Goal: Information Seeking & Learning: Compare options

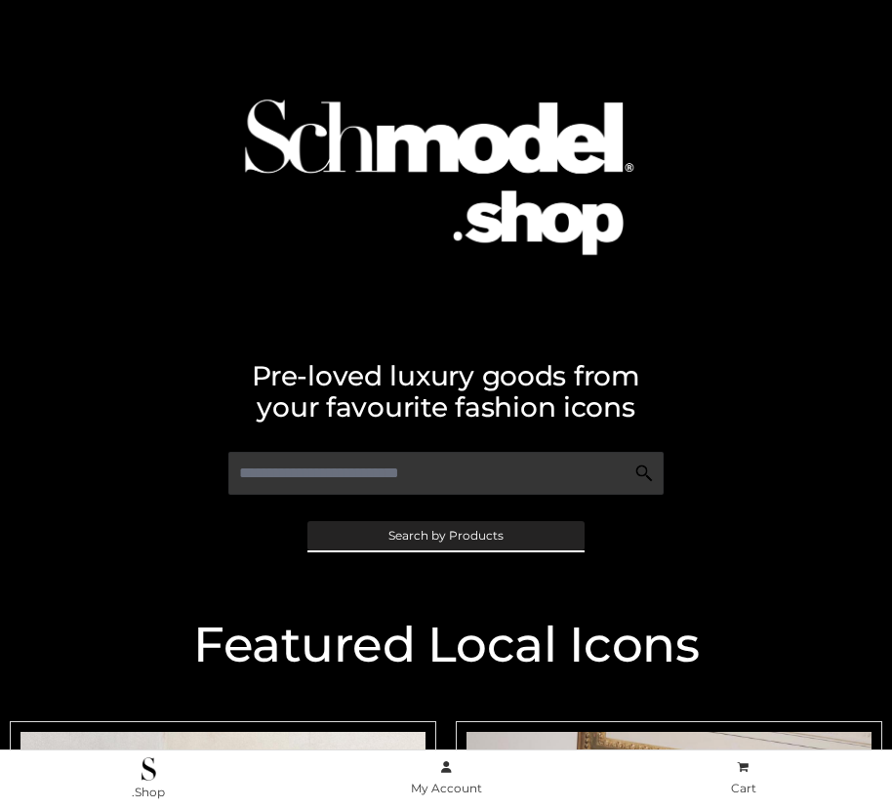
click at [445, 535] on span "Search by Products" at bounding box center [445, 536] width 115 height 12
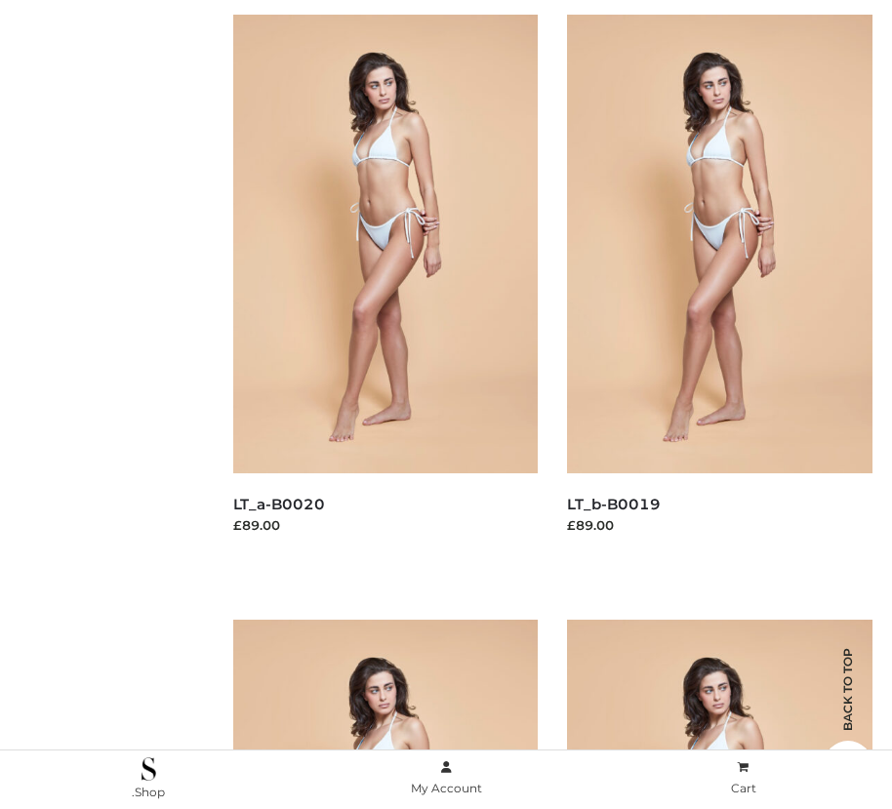
scroll to position [322, 0]
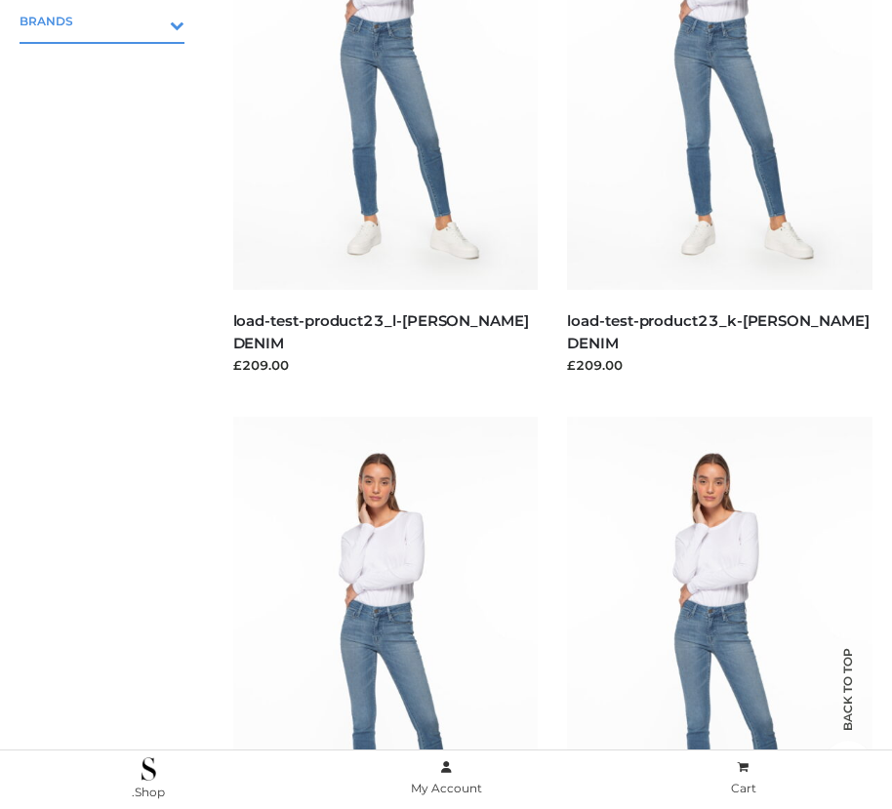
click at [149, 20] on icon "Toggle Submenu" at bounding box center [75, 25] width 219 height 22
click at [111, 104] on span "PARKERSMITH" at bounding box center [111, 105] width 145 height 22
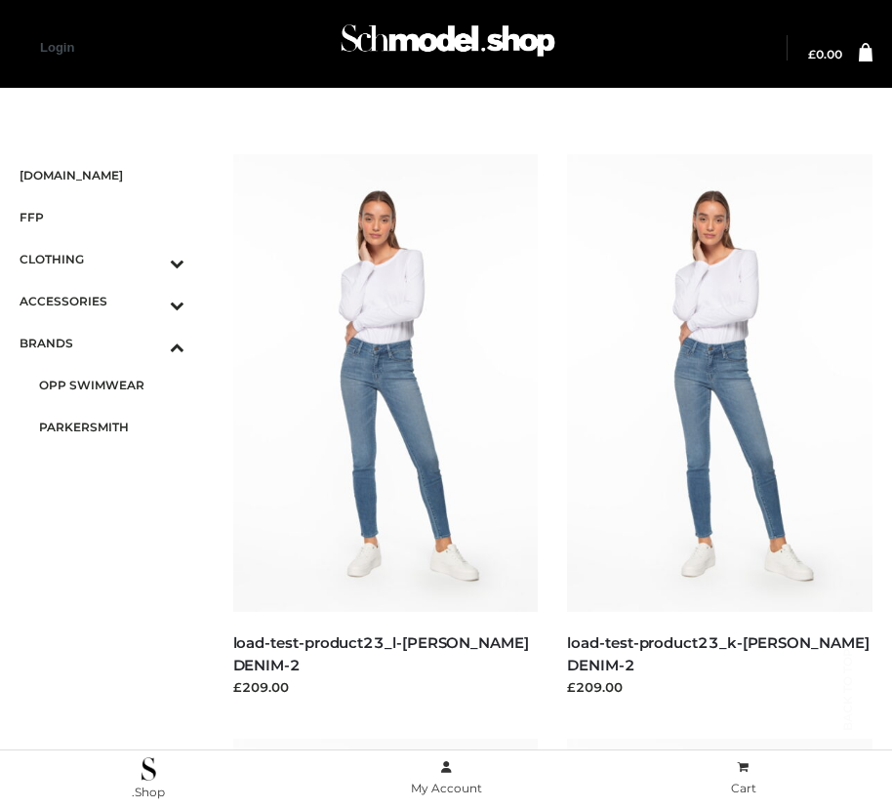
scroll to position [1645, 0]
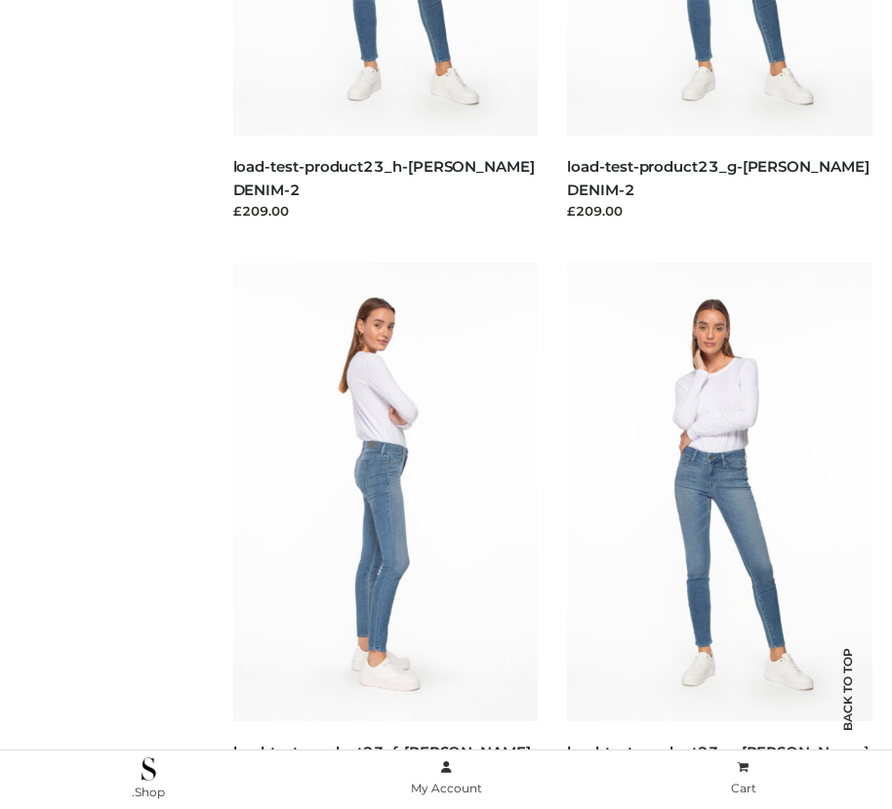
click at [384, 535] on img at bounding box center [385, 491] width 305 height 458
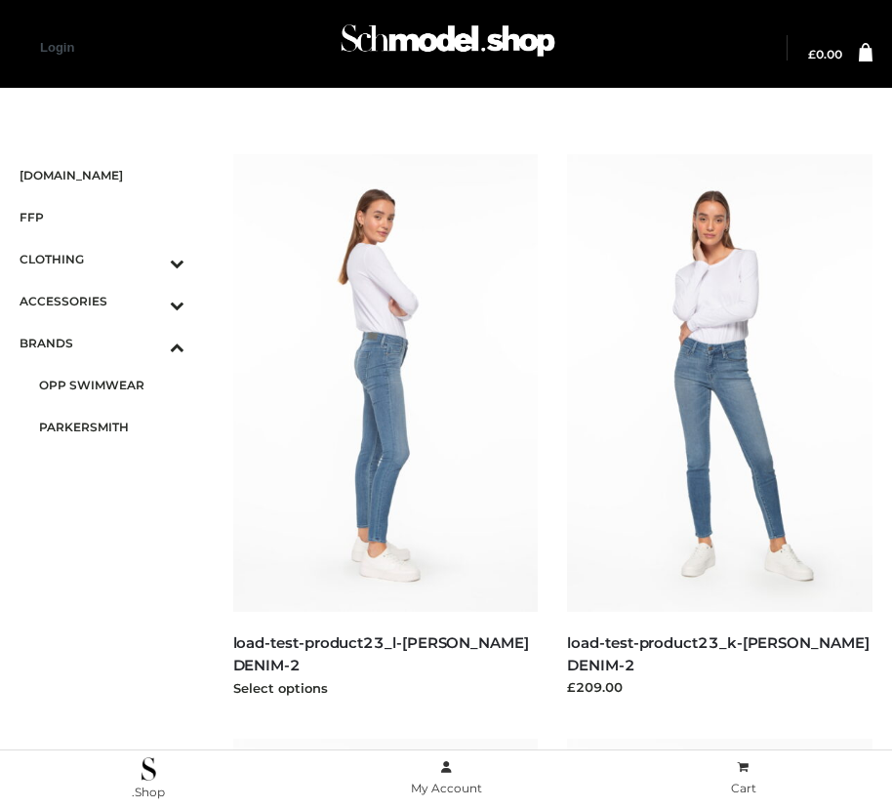
click at [384, 426] on img at bounding box center [385, 383] width 305 height 458
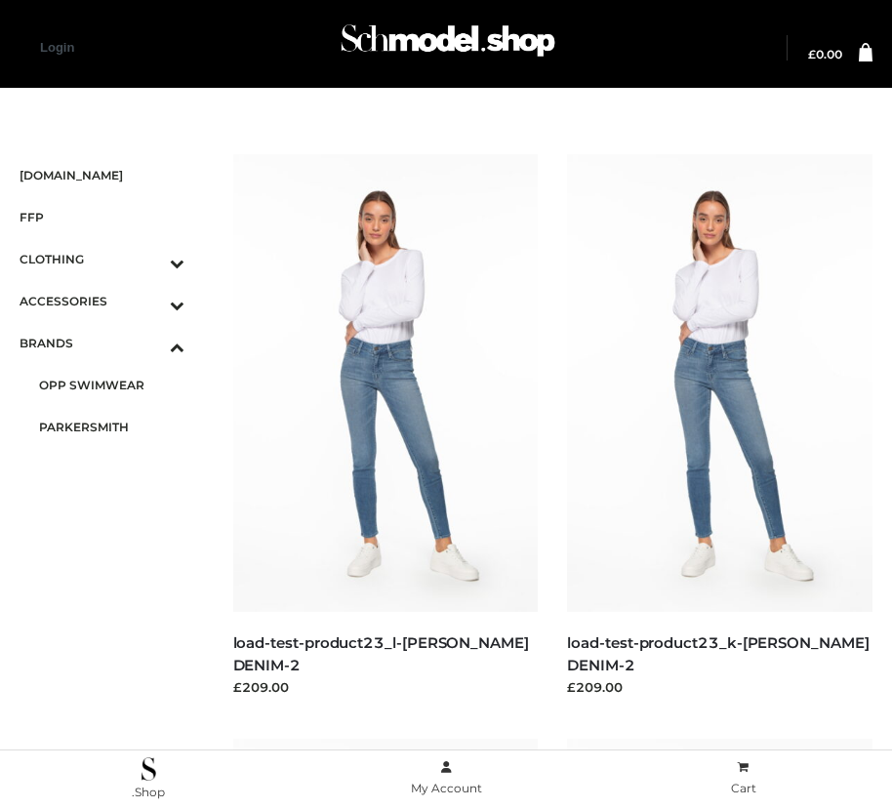
scroll to position [1645, 0]
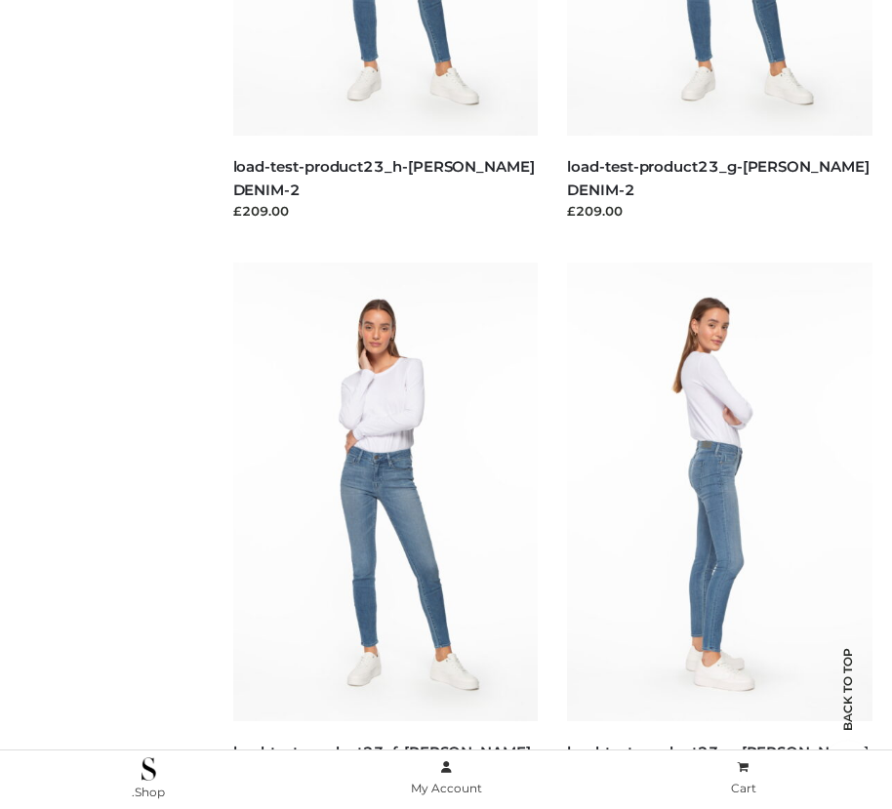
click at [719, 535] on img at bounding box center [719, 491] width 305 height 458
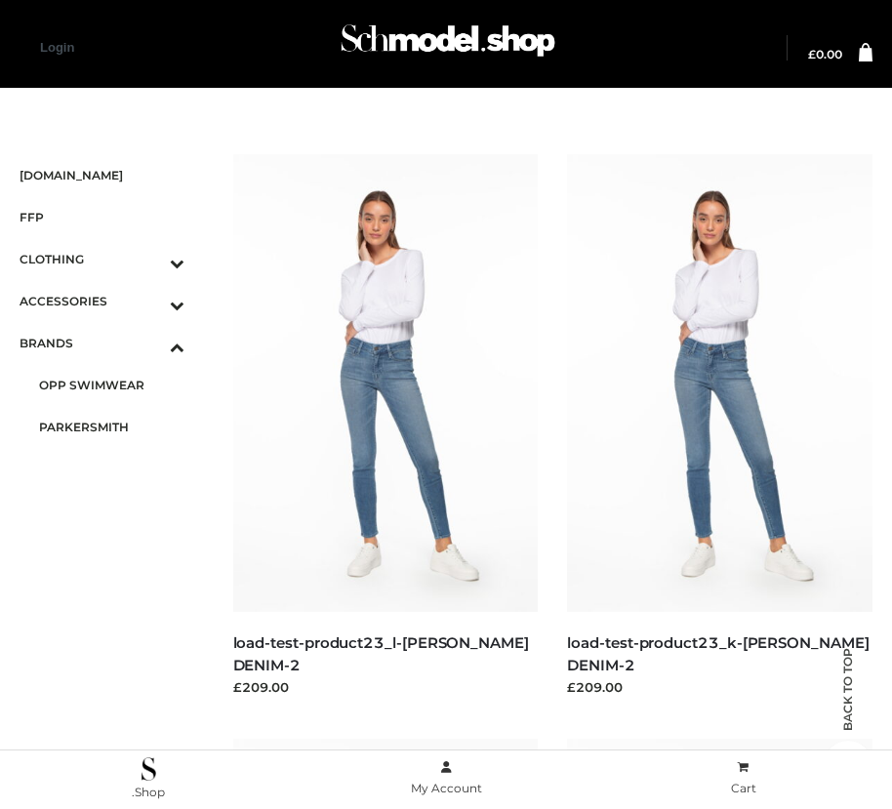
scroll to position [2814, 0]
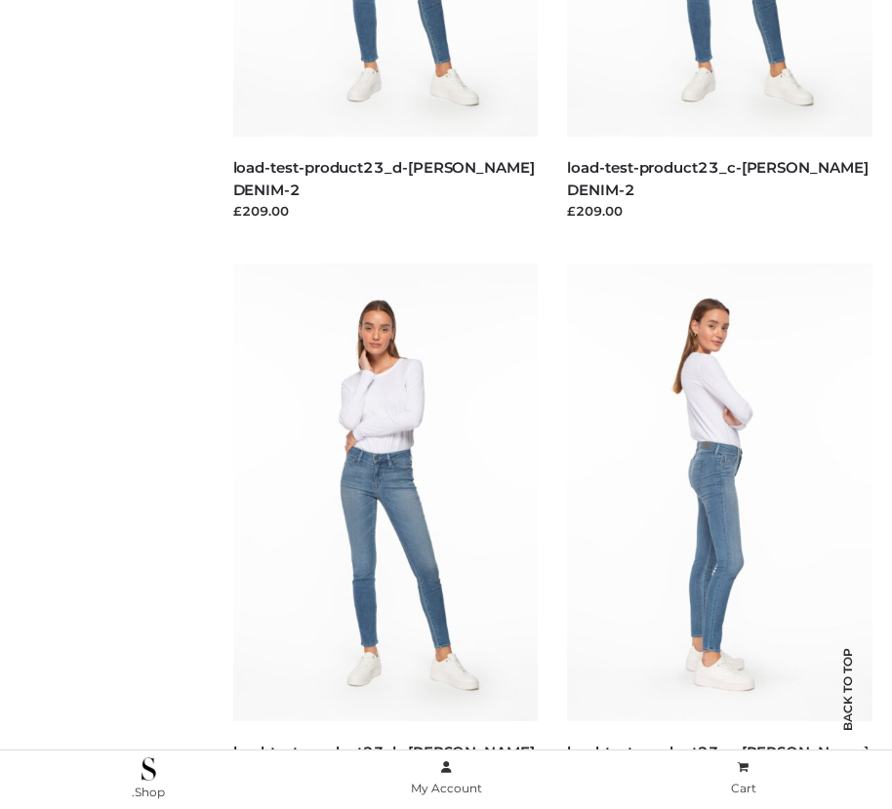
click at [719, 536] on img at bounding box center [719, 492] width 305 height 458
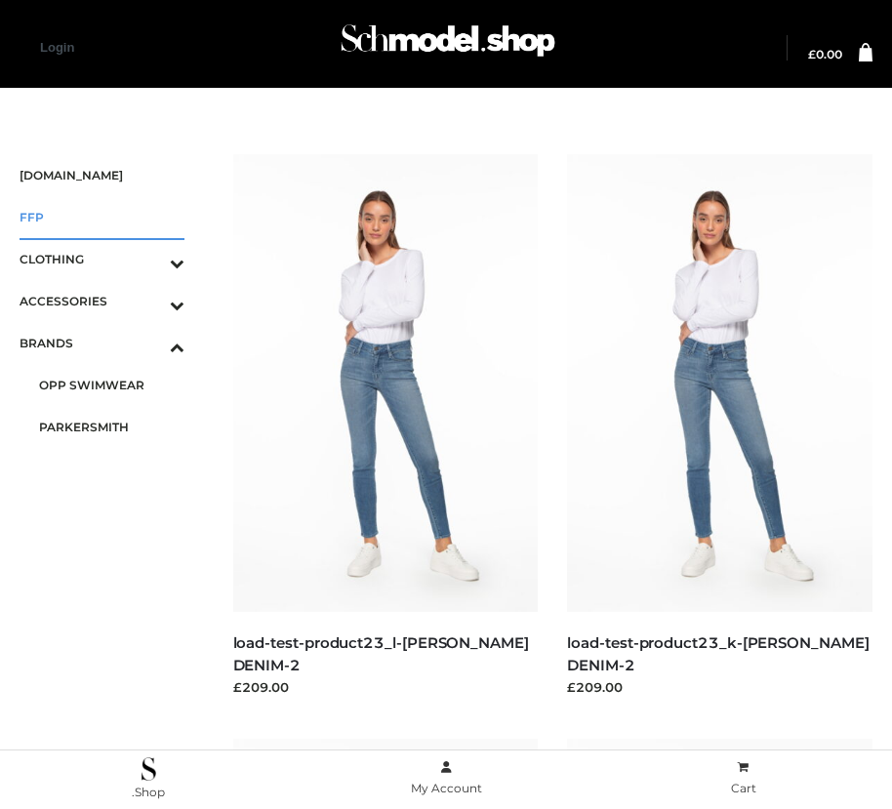
click at [101, 217] on span "FFP" at bounding box center [102, 217] width 165 height 22
